Goal: Check status: Check status

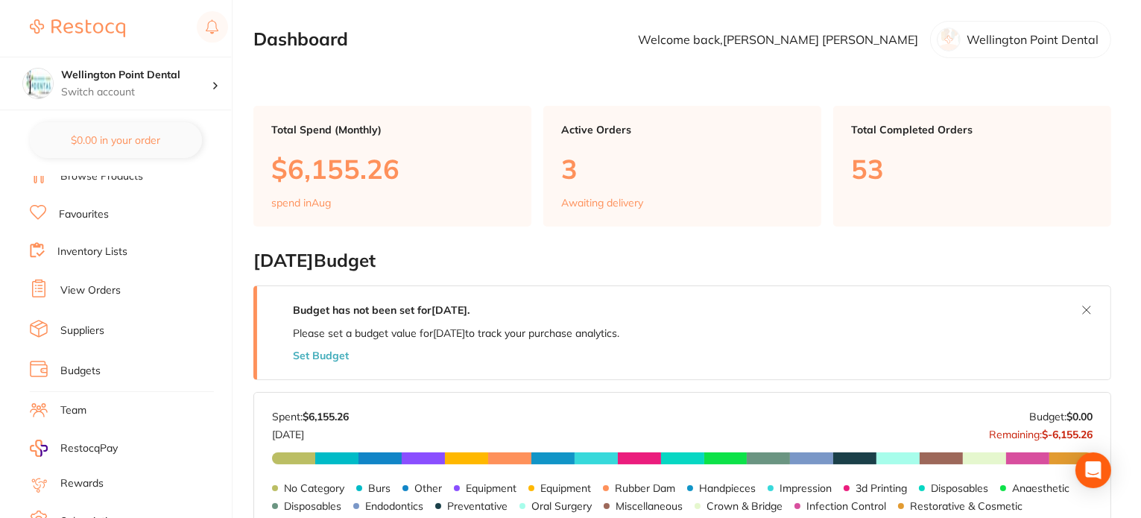
scroll to position [74, 0]
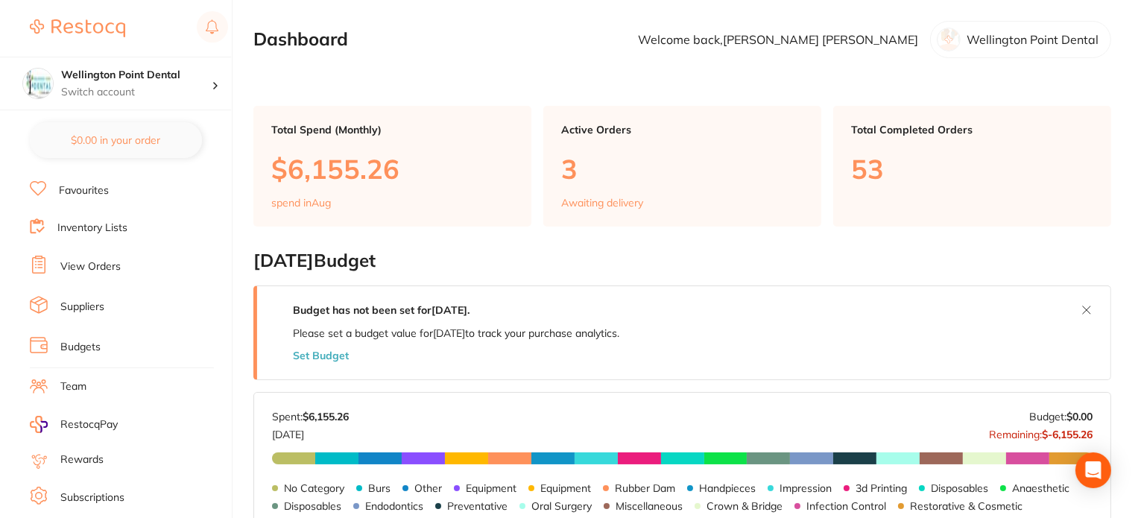
click at [100, 266] on link "View Orders" at bounding box center [90, 266] width 60 height 15
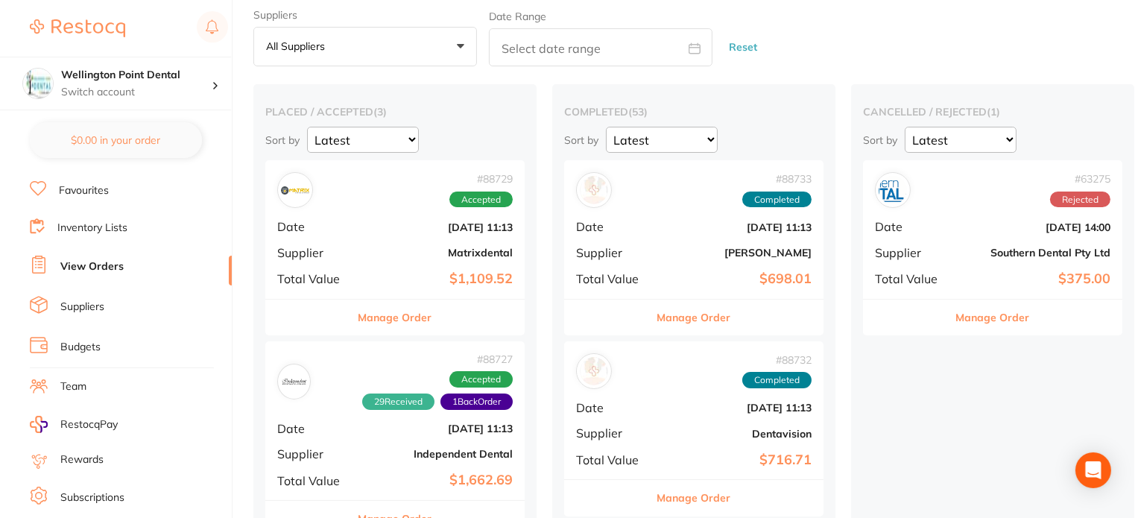
scroll to position [74, 0]
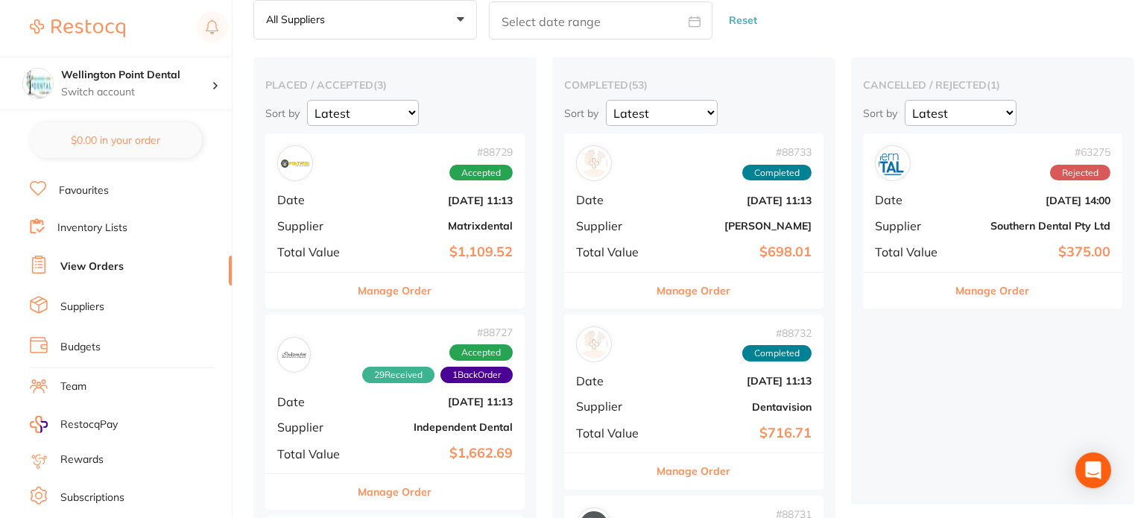
click at [396, 291] on button "Manage Order" at bounding box center [395, 291] width 74 height 36
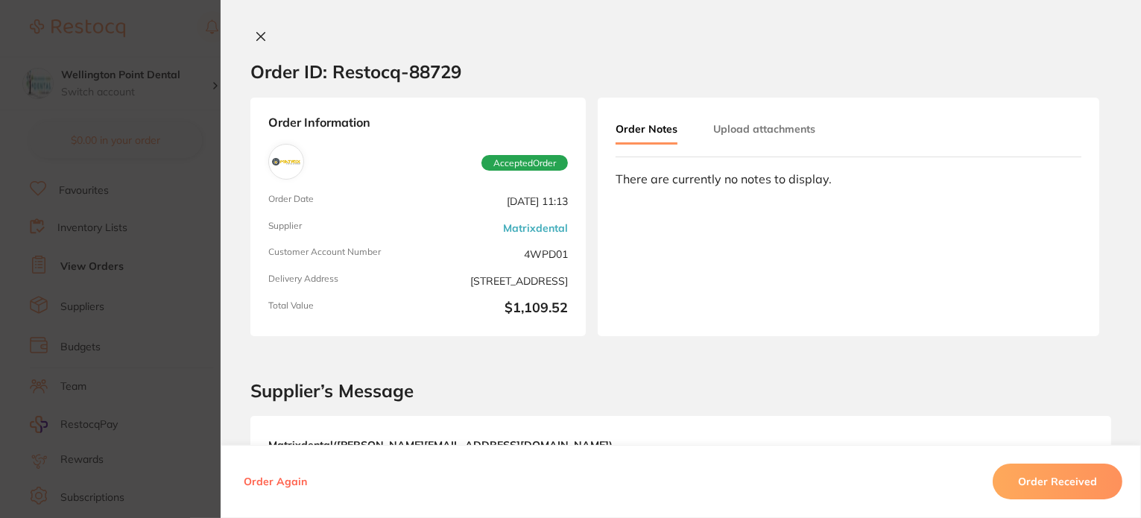
click at [257, 37] on icon at bounding box center [261, 37] width 8 height 8
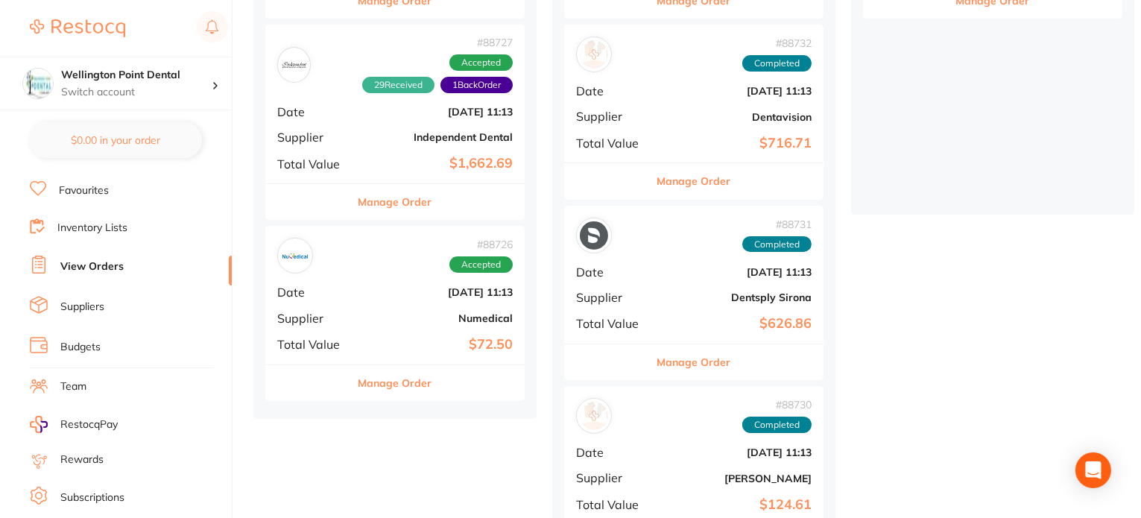
scroll to position [372, 0]
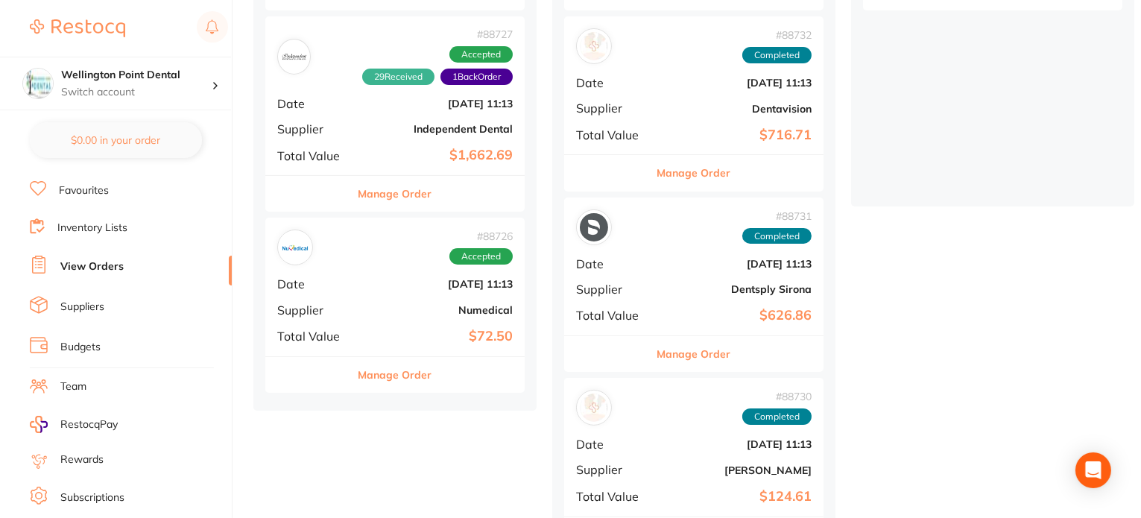
click at [396, 372] on button "Manage Order" at bounding box center [395, 375] width 74 height 36
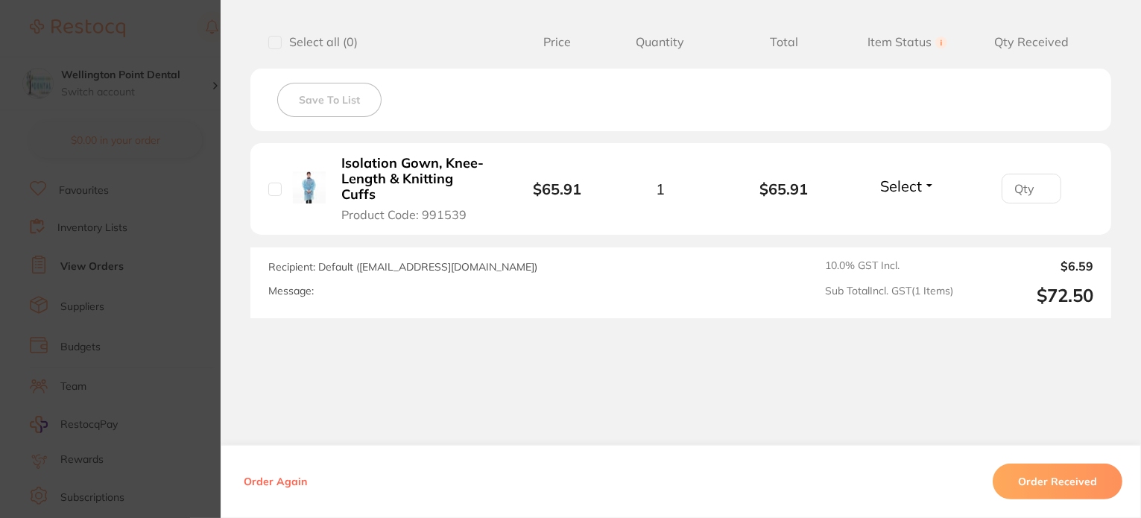
scroll to position [401, 0]
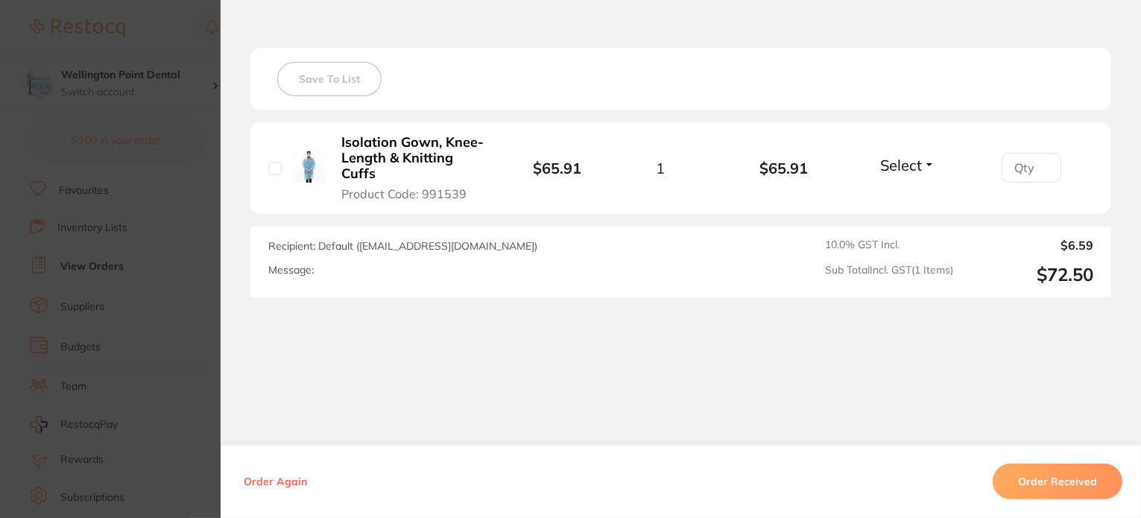
click at [930, 162] on button "Select" at bounding box center [907, 165] width 64 height 19
click at [911, 196] on span "Received" at bounding box center [907, 196] width 38 height 11
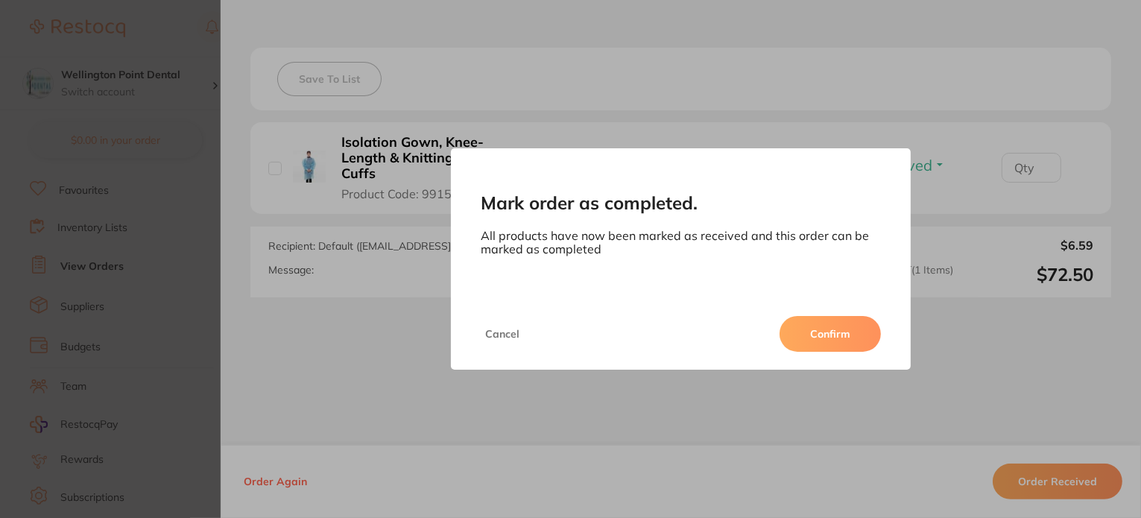
click at [828, 337] on button "Confirm" at bounding box center [829, 334] width 101 height 36
